Goal: Task Accomplishment & Management: Complete application form

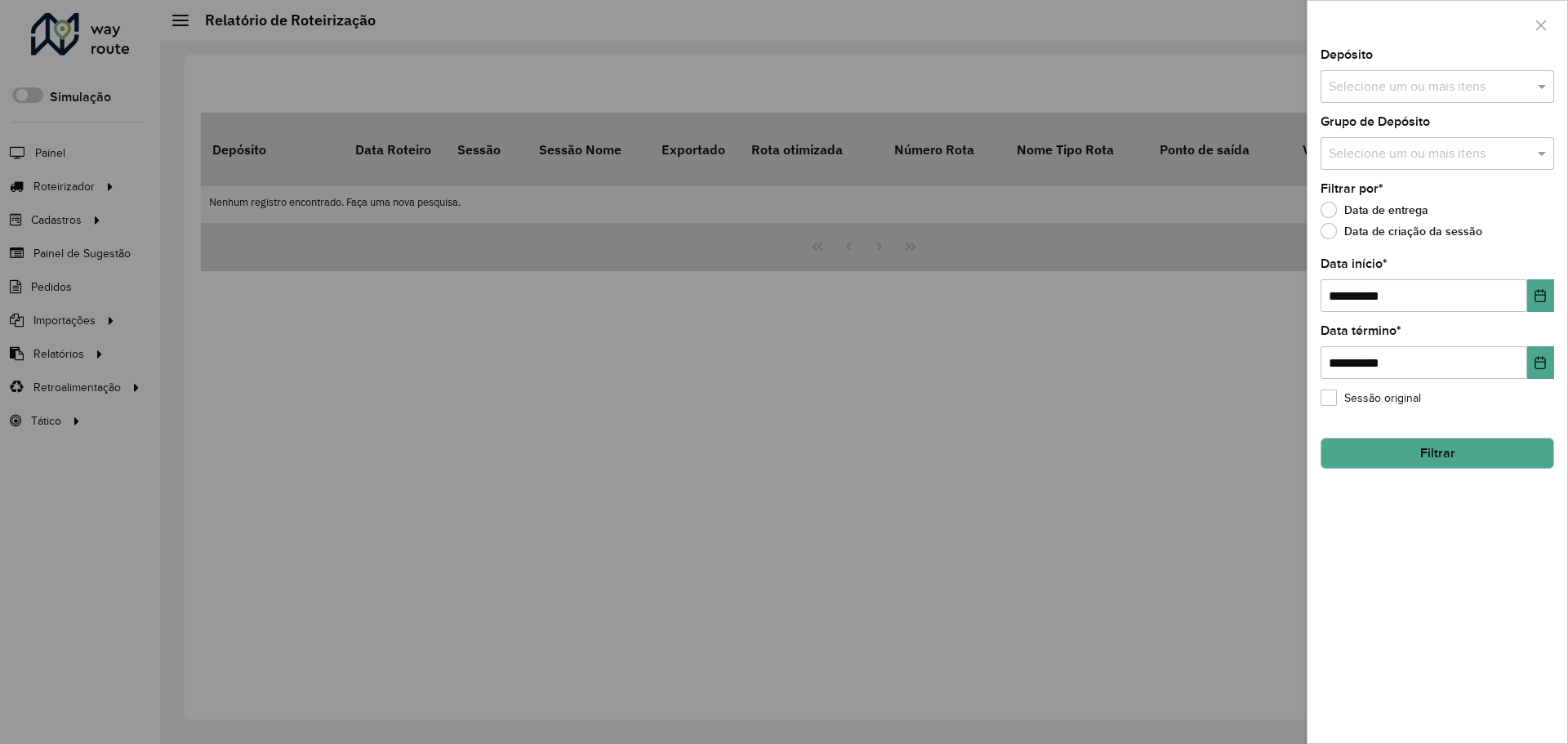
click at [78, 215] on div at bounding box center [784, 372] width 1568 height 744
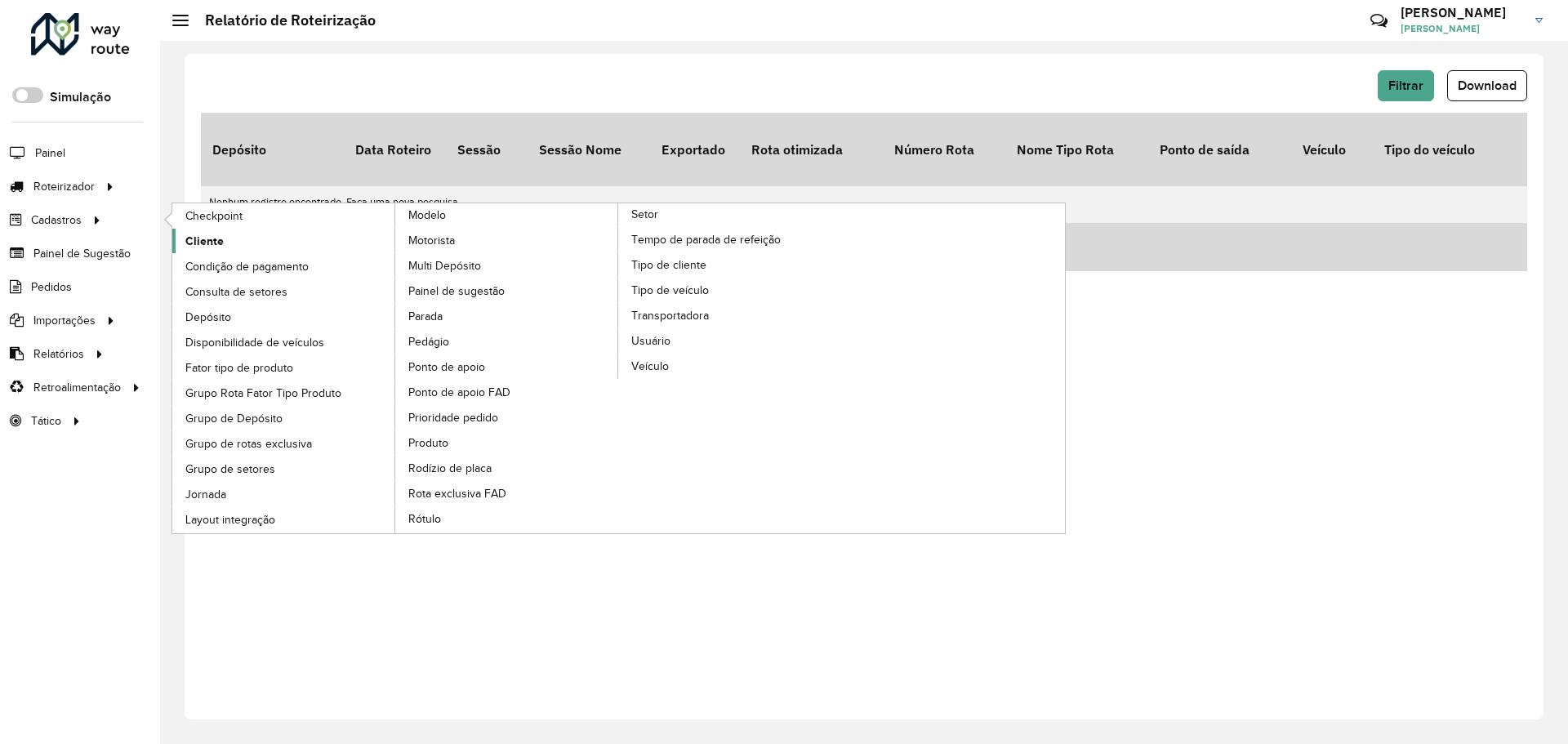
click at [223, 245] on link "Cliente" at bounding box center [283, 240] width 224 height 24
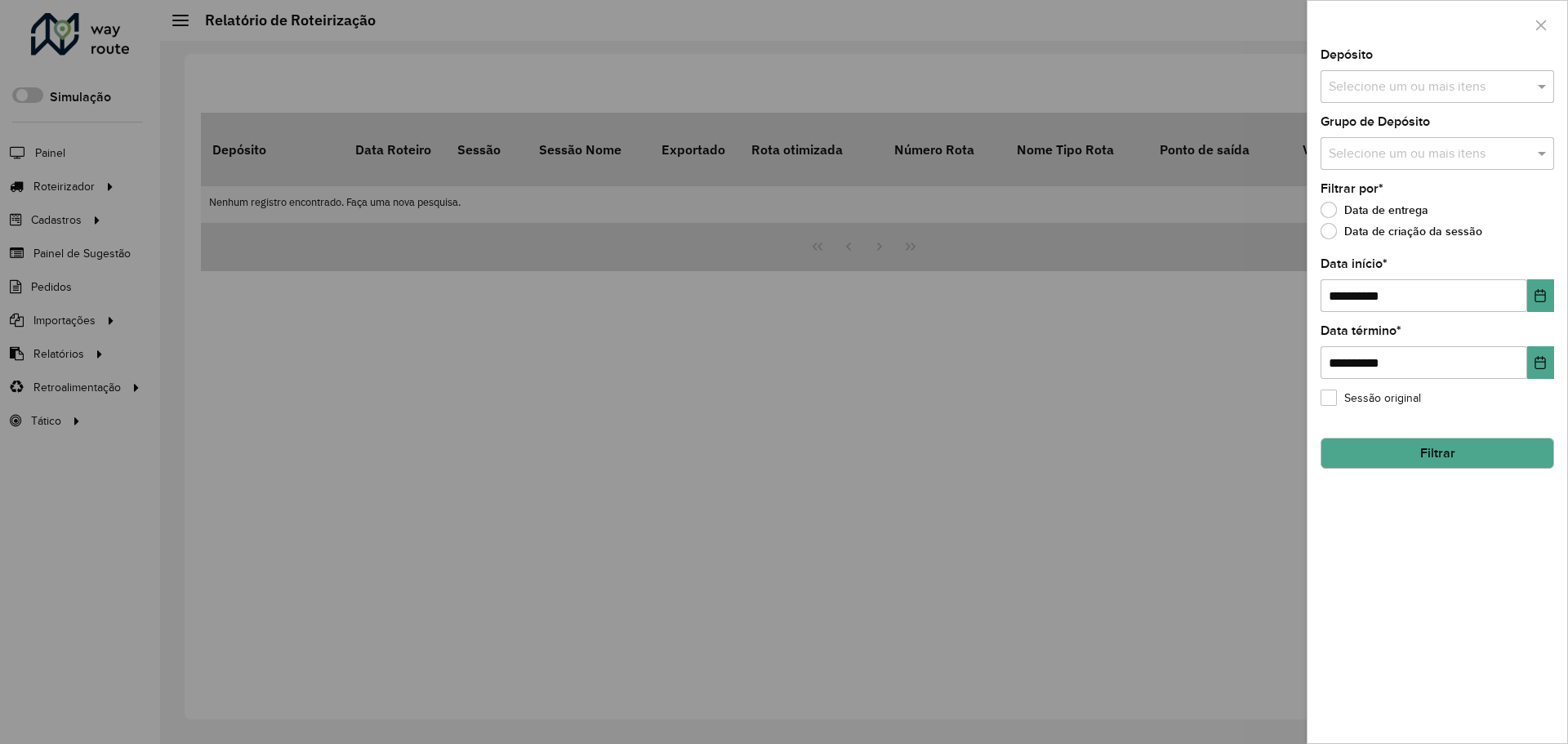
drag, startPoint x: 151, startPoint y: 299, endPoint x: 141, endPoint y: 291, distance: 12.8
click at [144, 295] on div at bounding box center [784, 372] width 1568 height 744
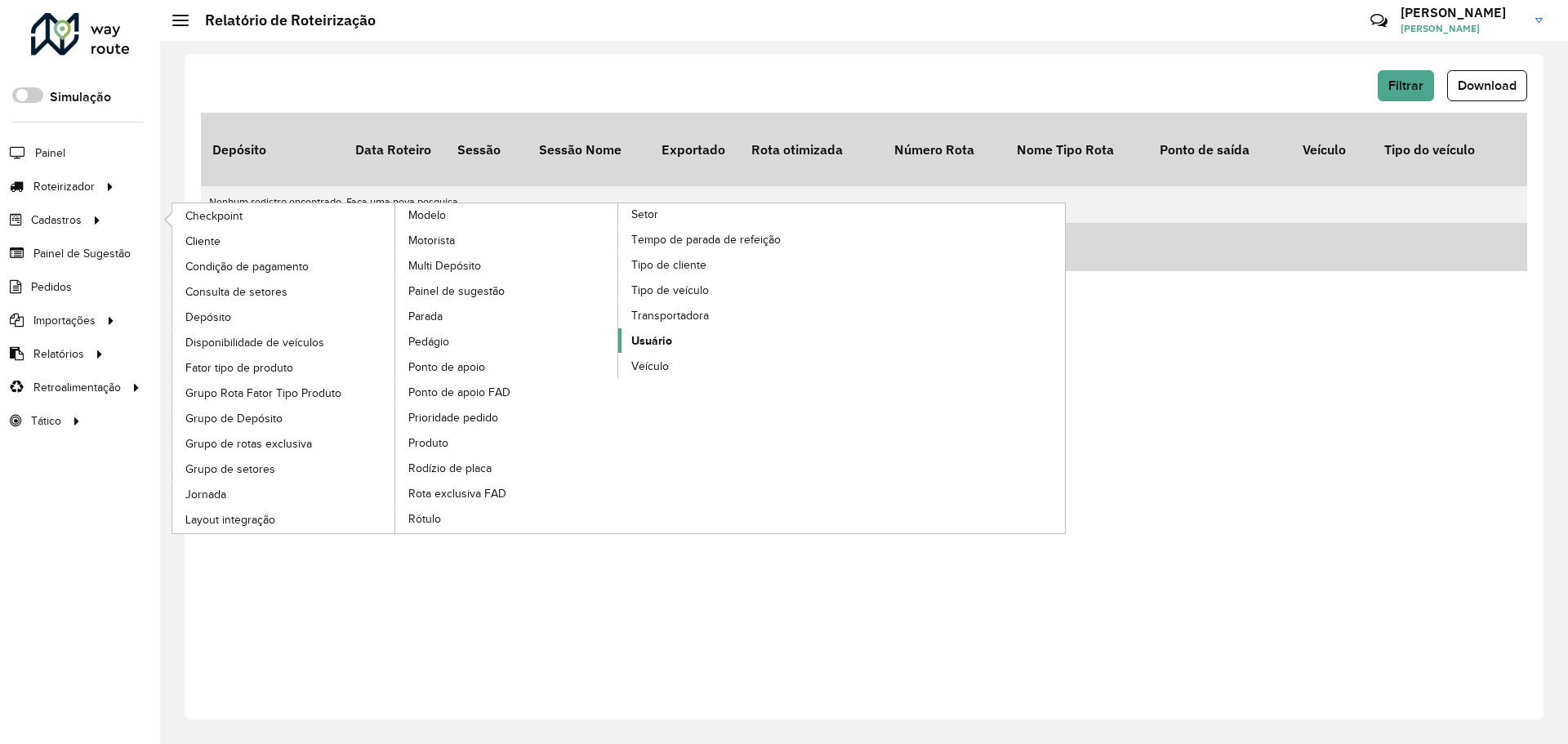
click at [650, 348] on span "Usuário" at bounding box center [652, 341] width 40 height 17
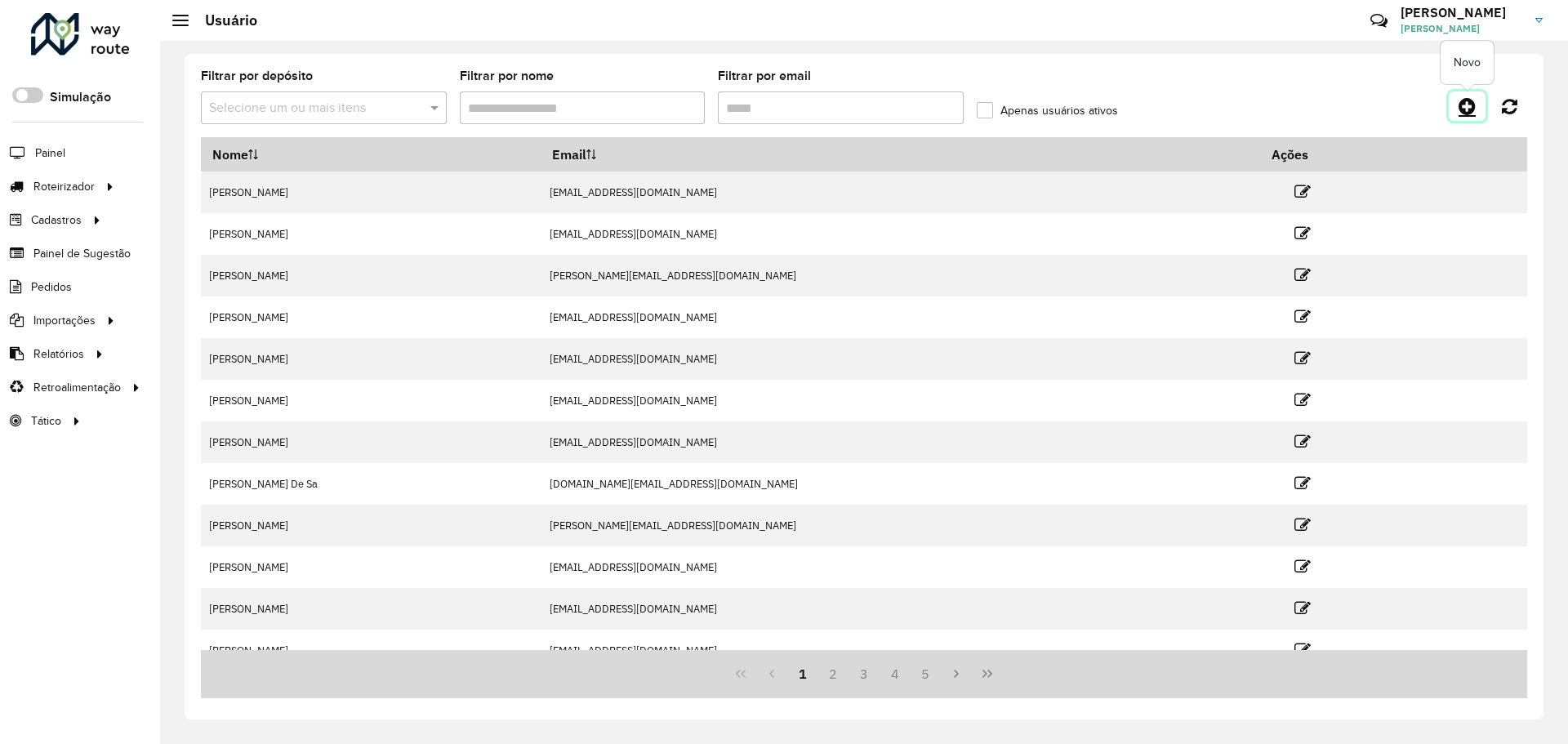
click at [1458, 98] on icon at bounding box center [1467, 105] width 17 height 19
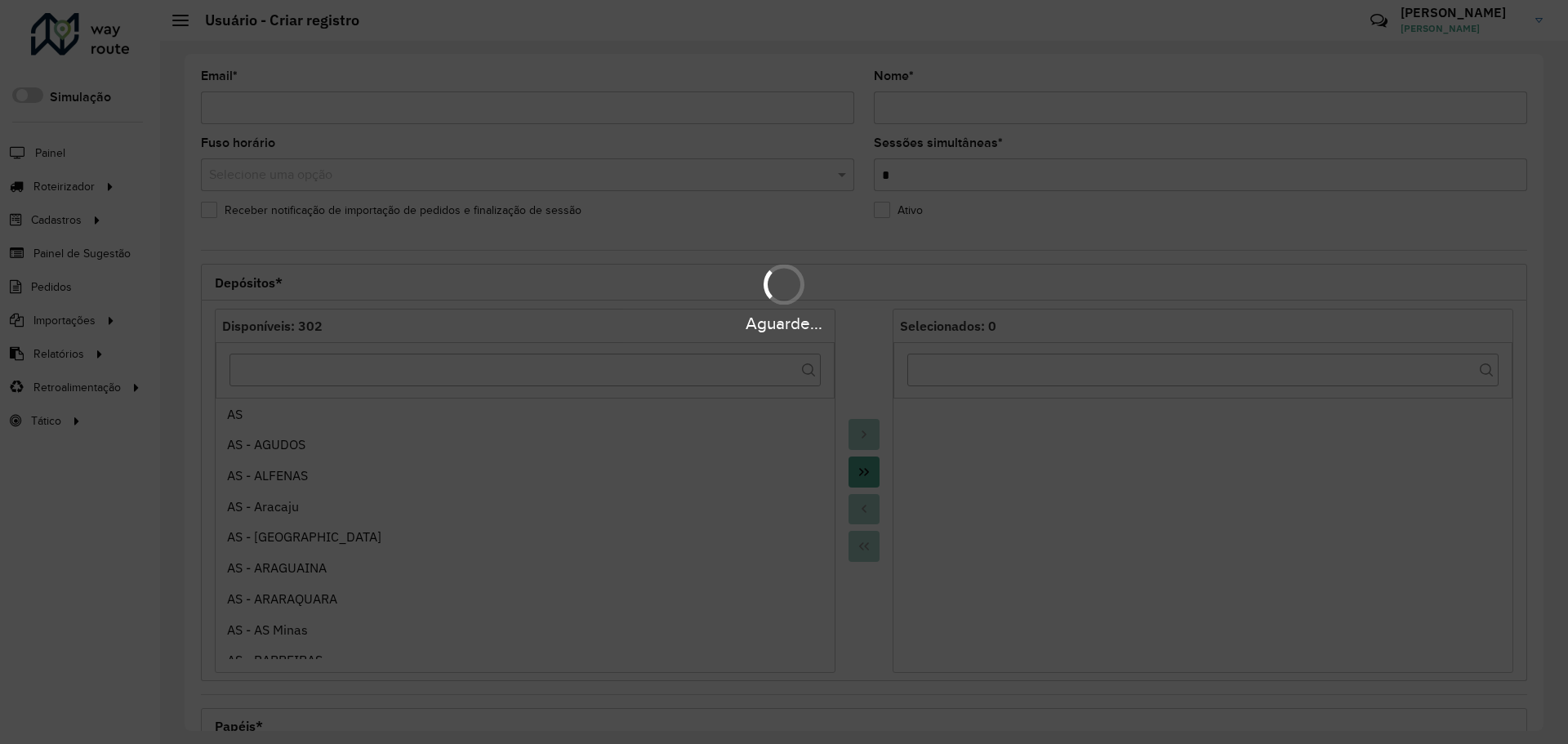
click at [400, 101] on div "Aguarde..." at bounding box center [784, 372] width 1568 height 744
click at [332, 111] on div "Aguarde..." at bounding box center [784, 372] width 1568 height 744
click at [282, 116] on div "Aguarde..." at bounding box center [784, 372] width 1568 height 744
click at [269, 106] on div "Aguarde..." at bounding box center [784, 372] width 1568 height 744
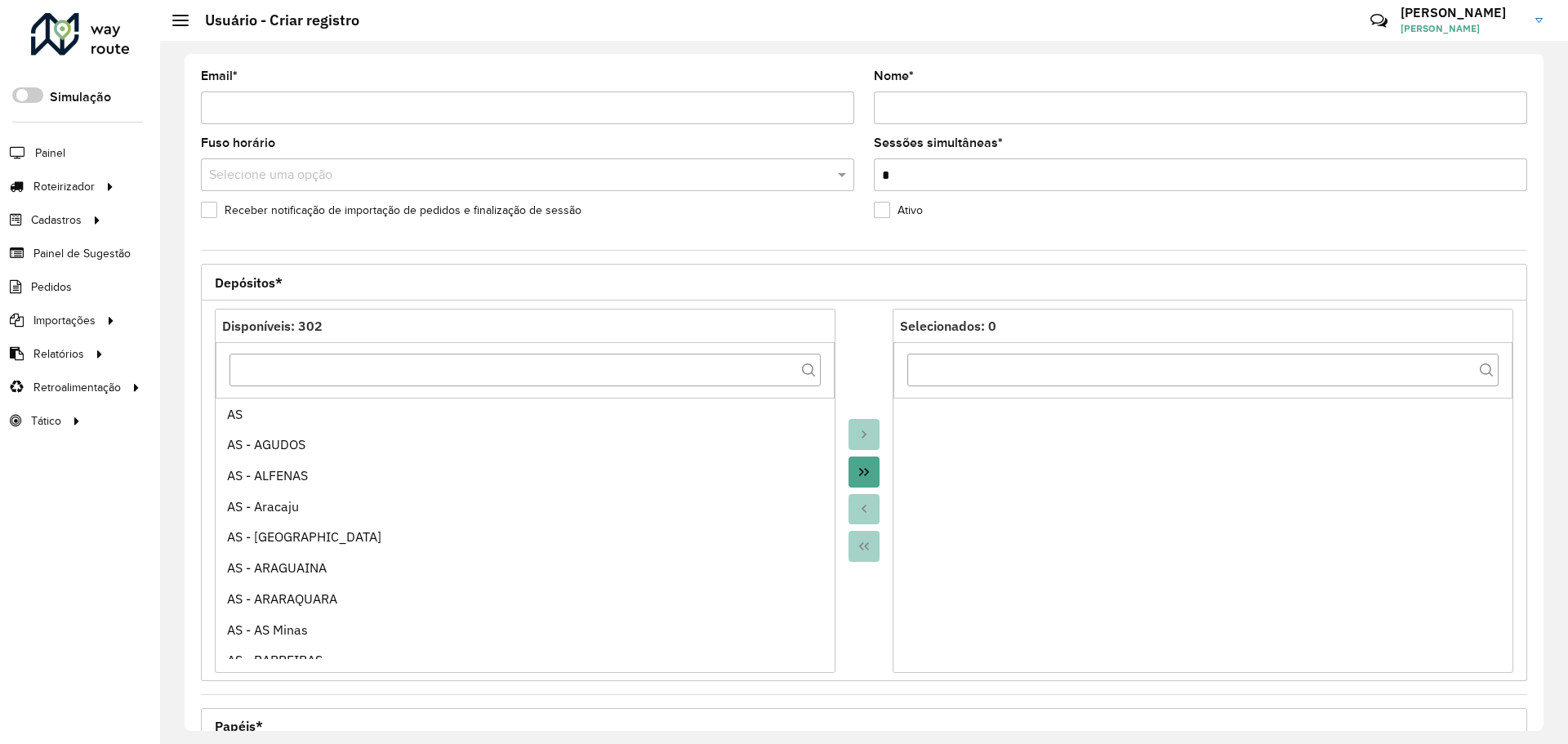
click at [373, 114] on input "Email *" at bounding box center [527, 107] width 654 height 33
paste input "********"
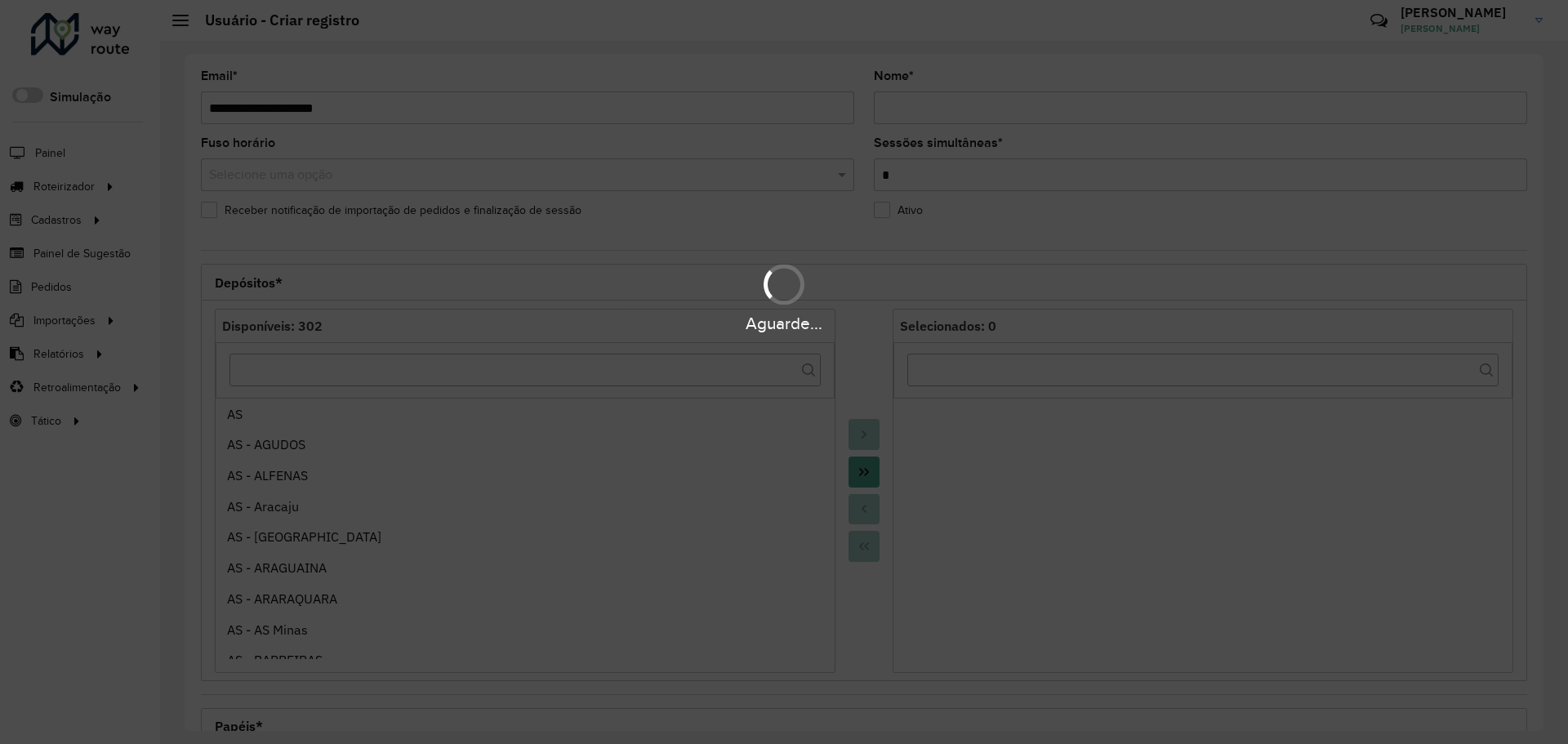
type input "**********"
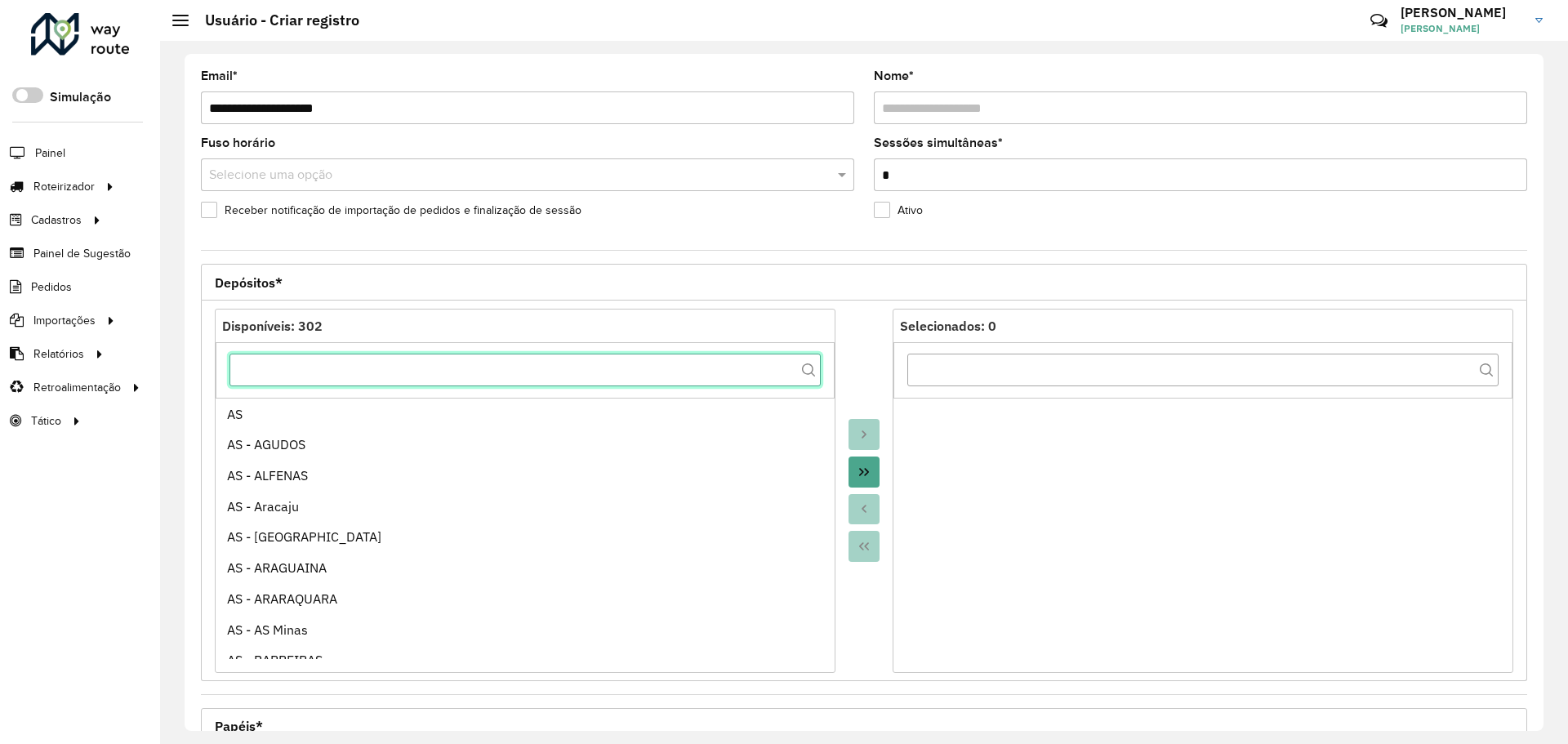
click at [342, 369] on input "text" at bounding box center [525, 369] width 591 height 33
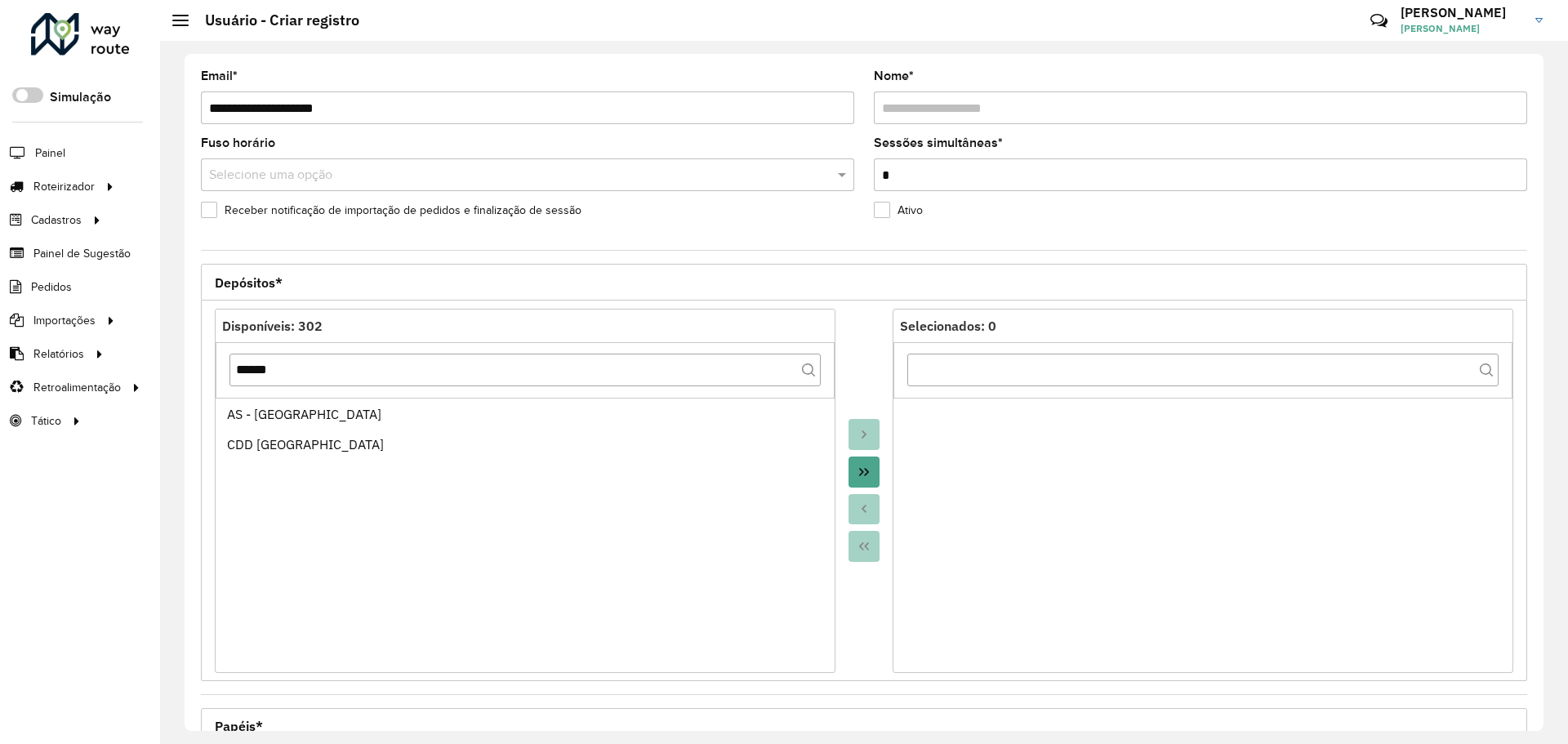
click at [849, 472] on button "Move All to Target" at bounding box center [864, 472] width 31 height 31
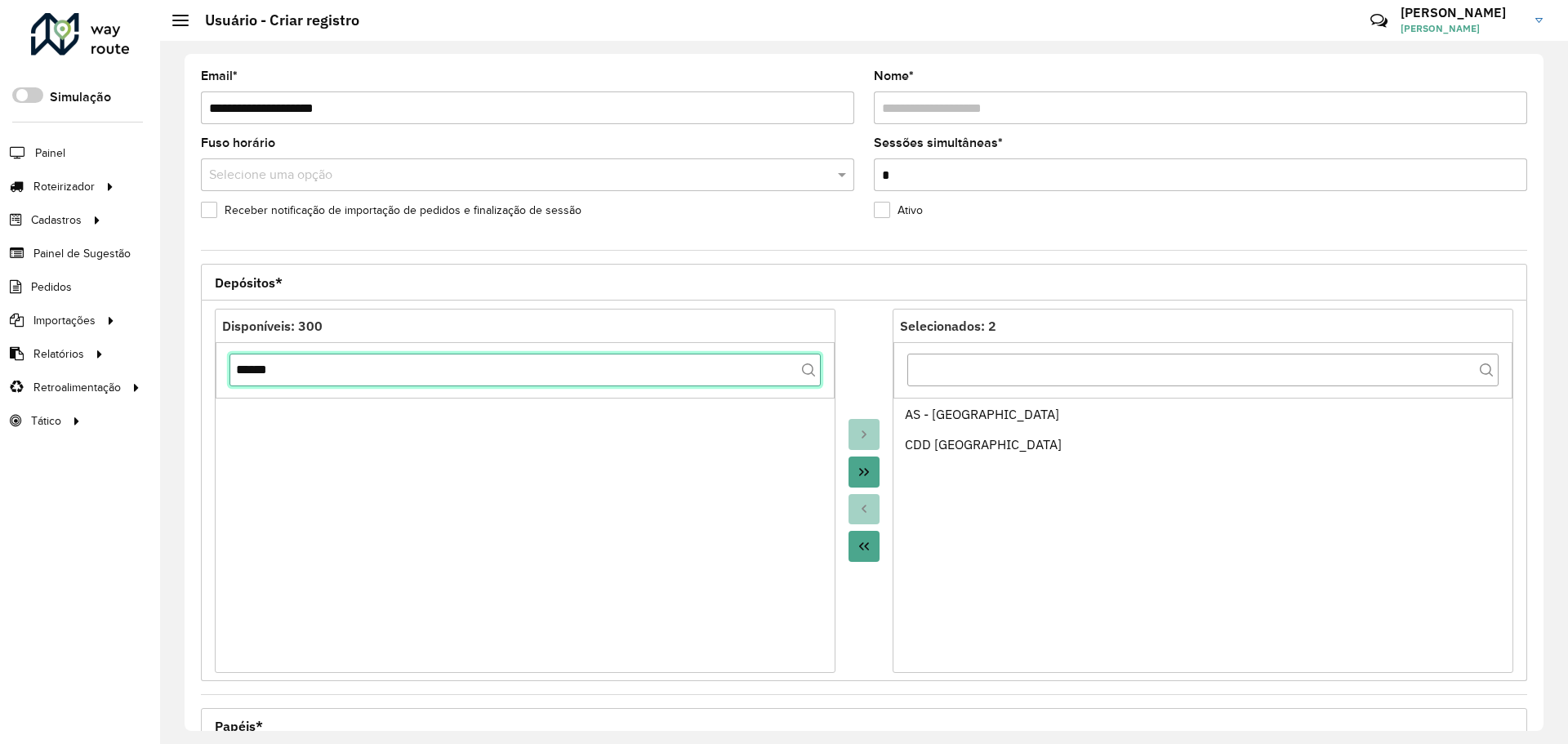
click at [592, 373] on input "******" at bounding box center [525, 369] width 591 height 33
type input "****"
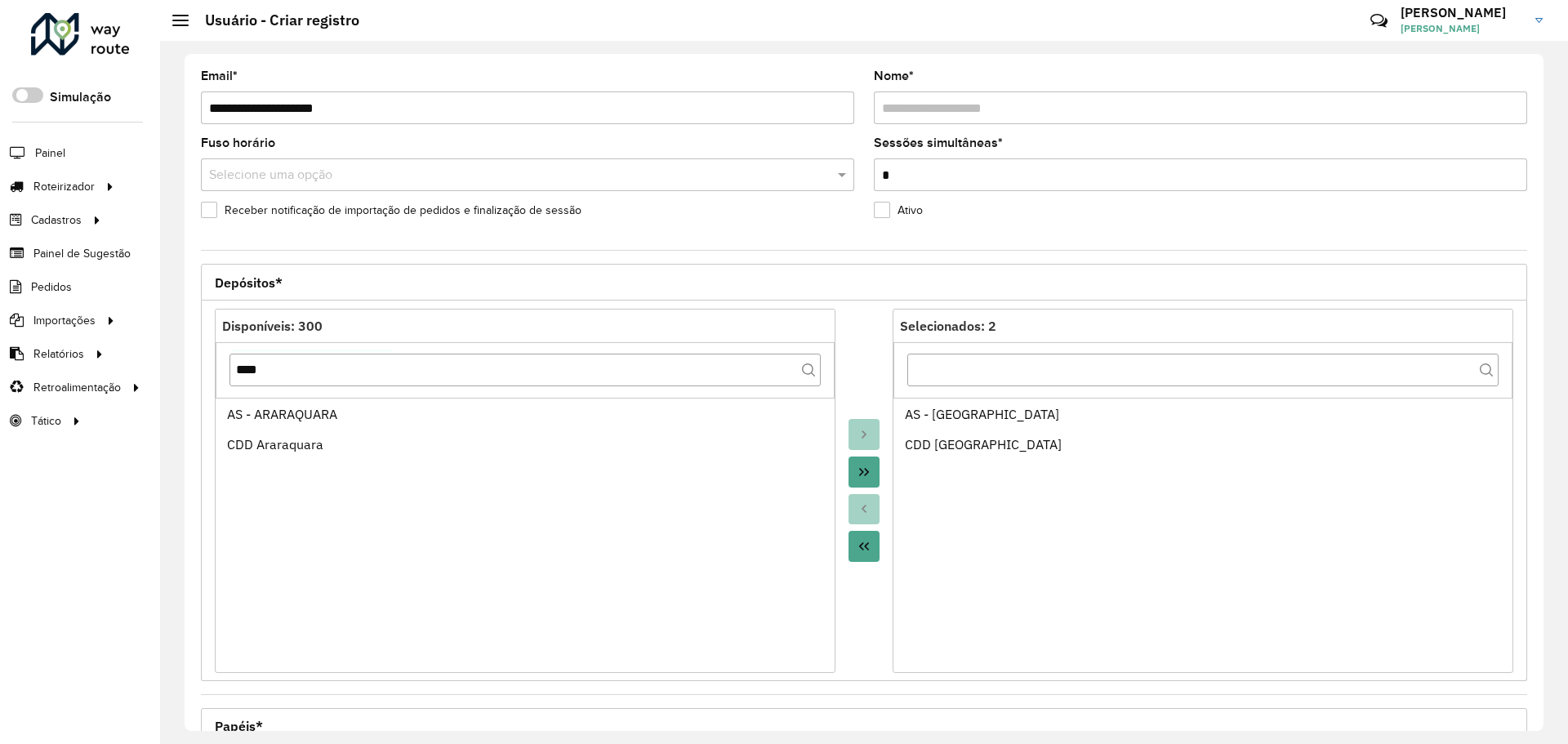
click at [870, 474] on button "Move All to Target" at bounding box center [864, 472] width 31 height 31
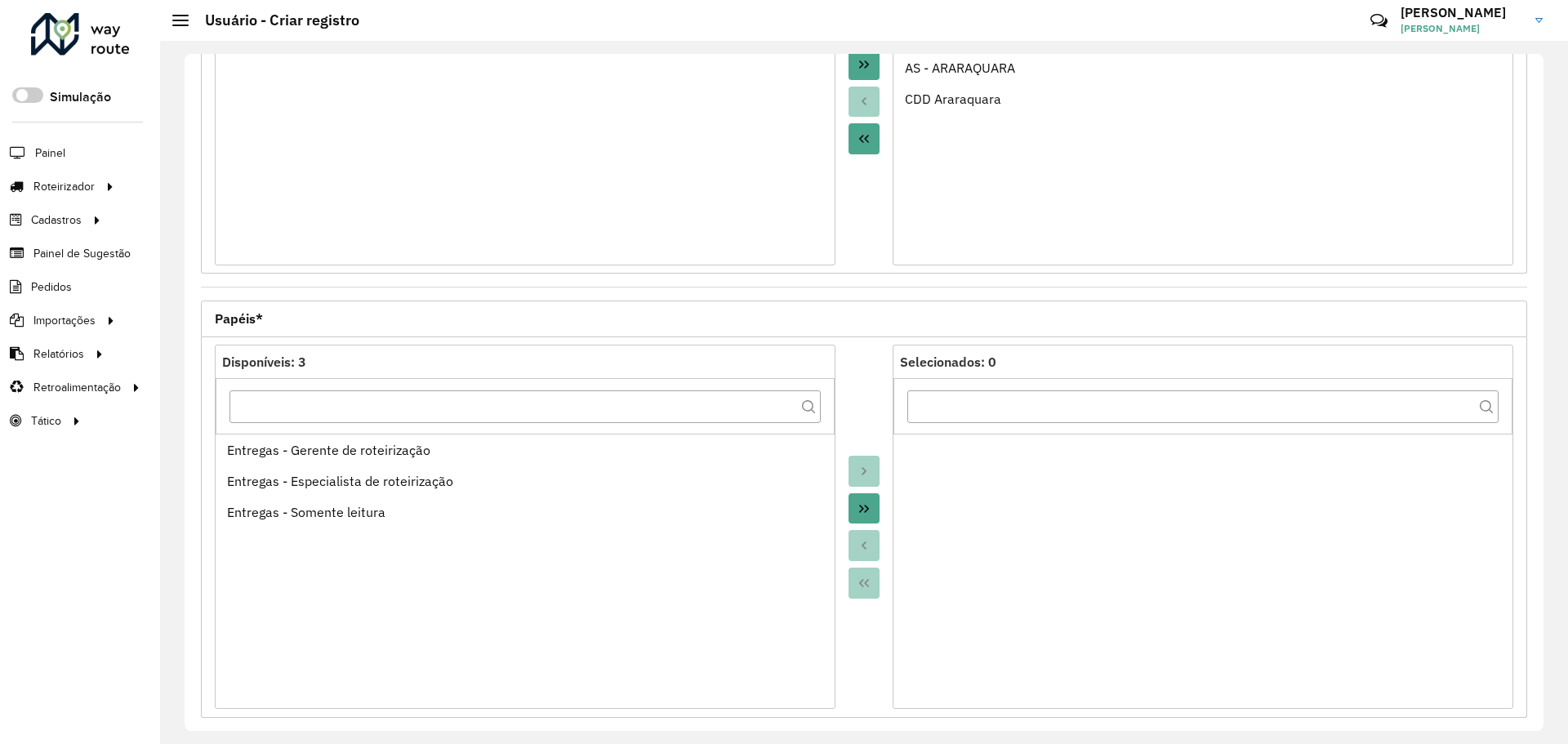
scroll to position [468, 0]
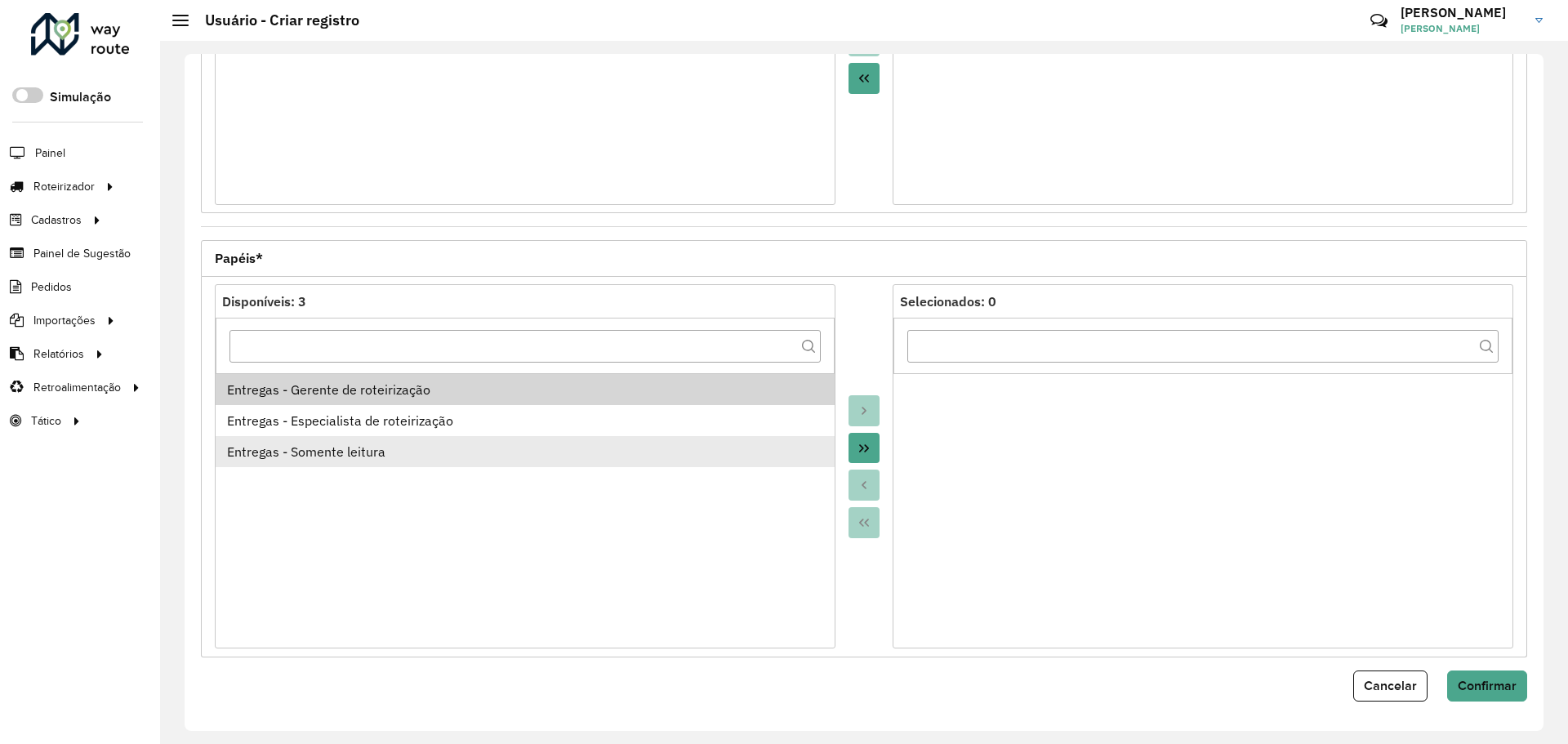
click at [415, 447] on div "Entregas - Somente leitura" at bounding box center [525, 451] width 597 height 19
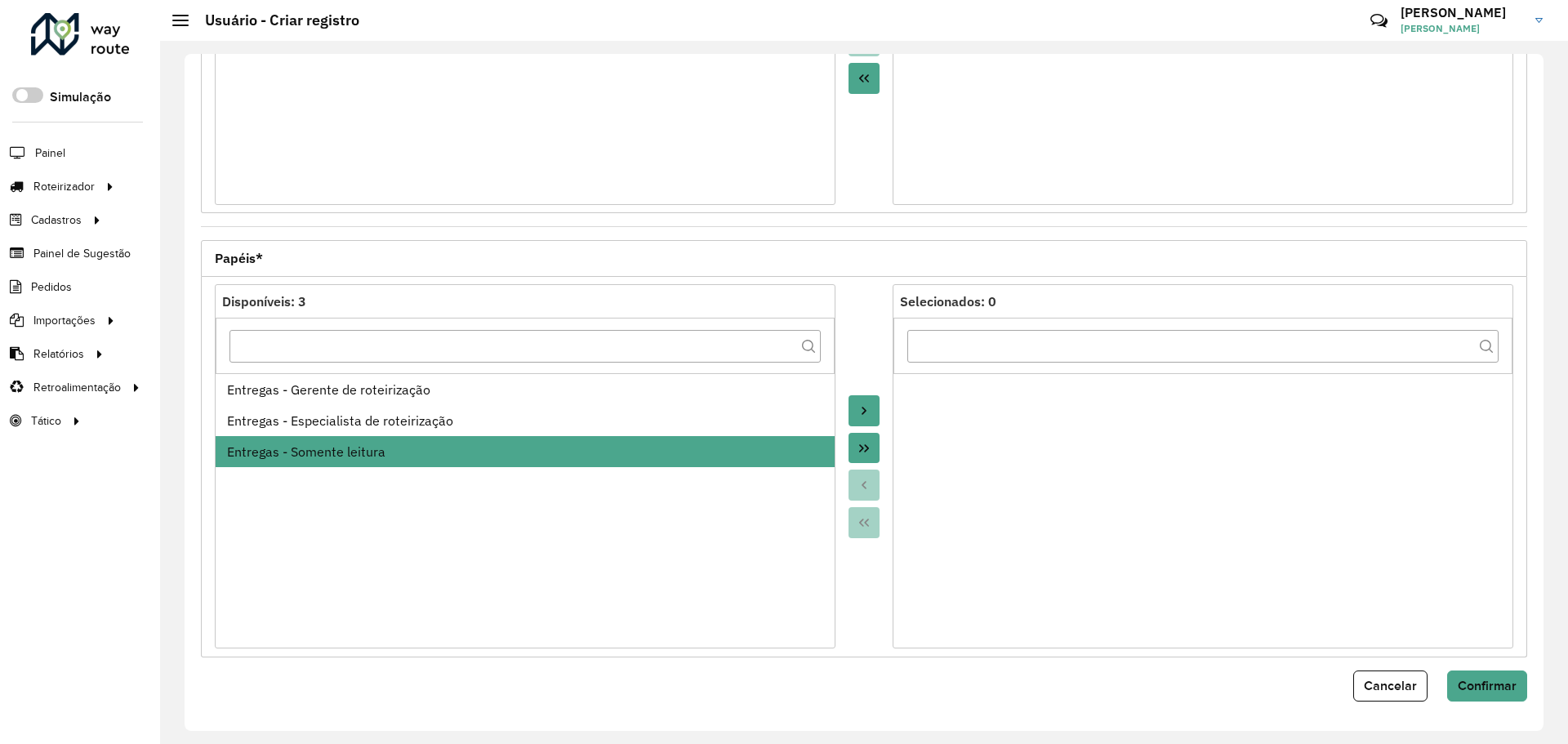
click at [849, 418] on button "Move to Target" at bounding box center [864, 411] width 31 height 31
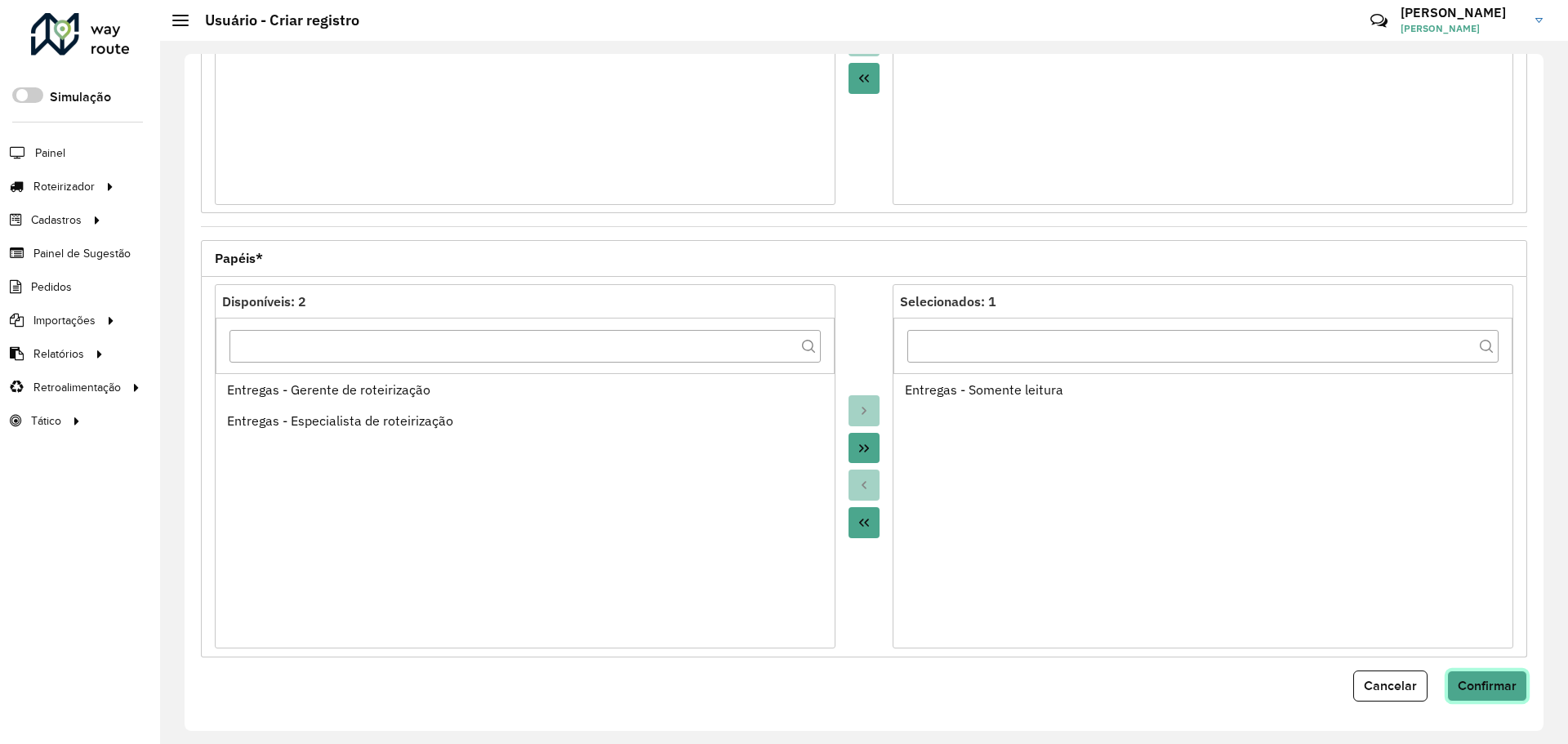
click at [1493, 677] on button "Confirmar" at bounding box center [1487, 686] width 80 height 31
